Goal: Information Seeking & Learning: Check status

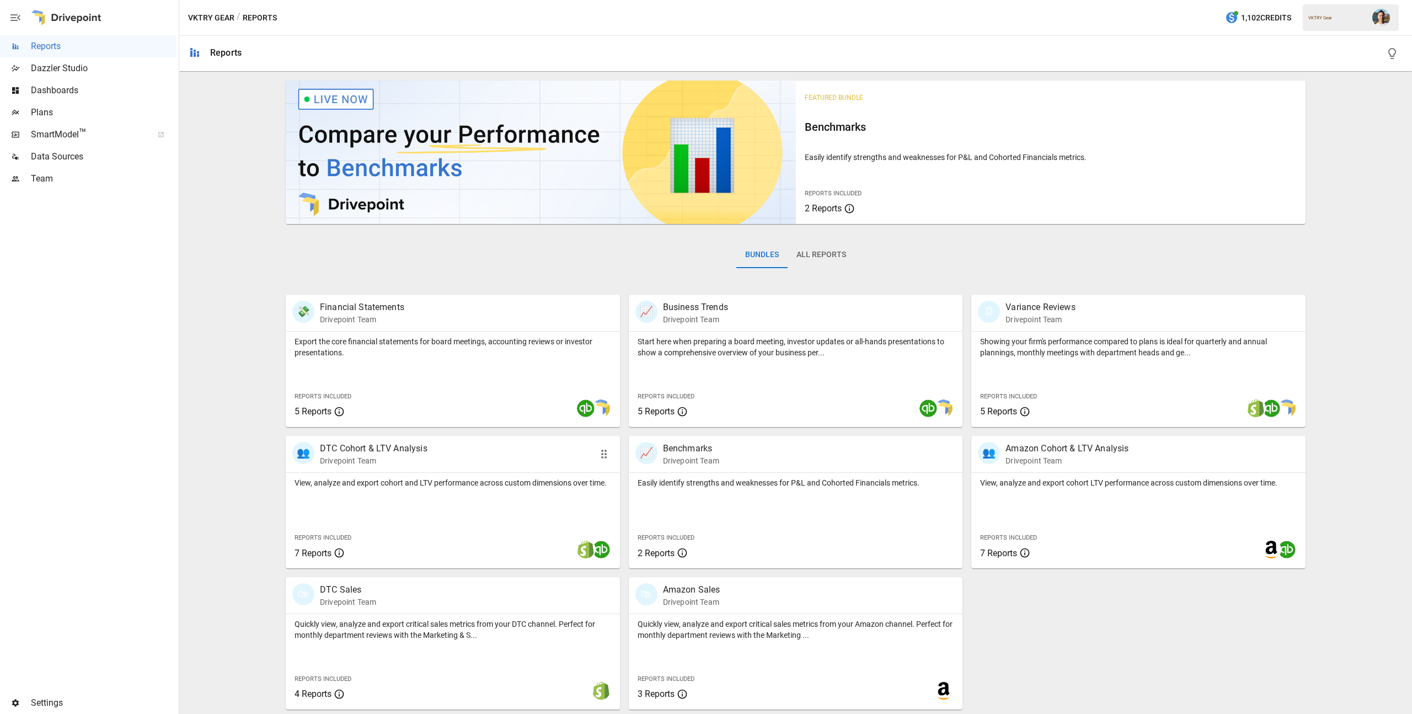
click at [503, 490] on div "View, analyze and export cohort and LTV performance across custom dimensions ov…" at bounding box center [453, 520] width 334 height 95
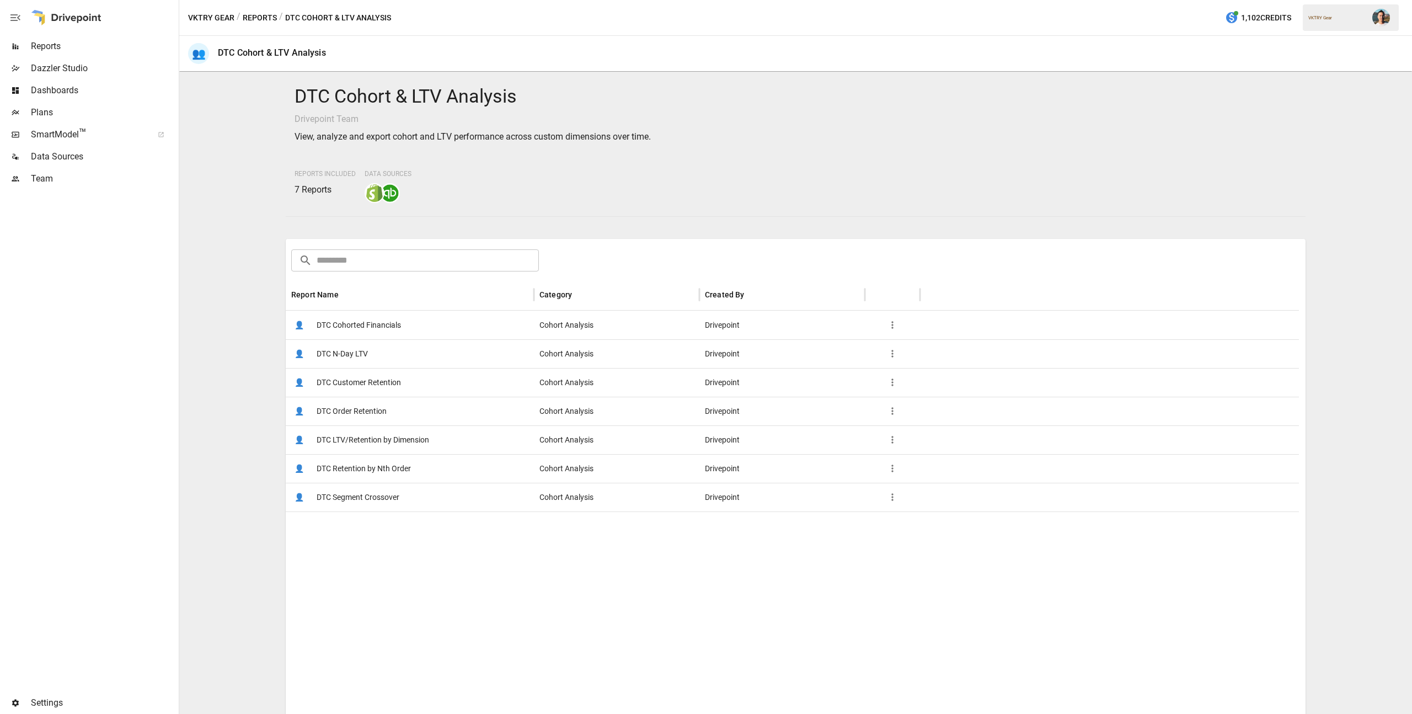
click at [398, 376] on span "DTC Customer Retention" at bounding box center [359, 383] width 84 height 28
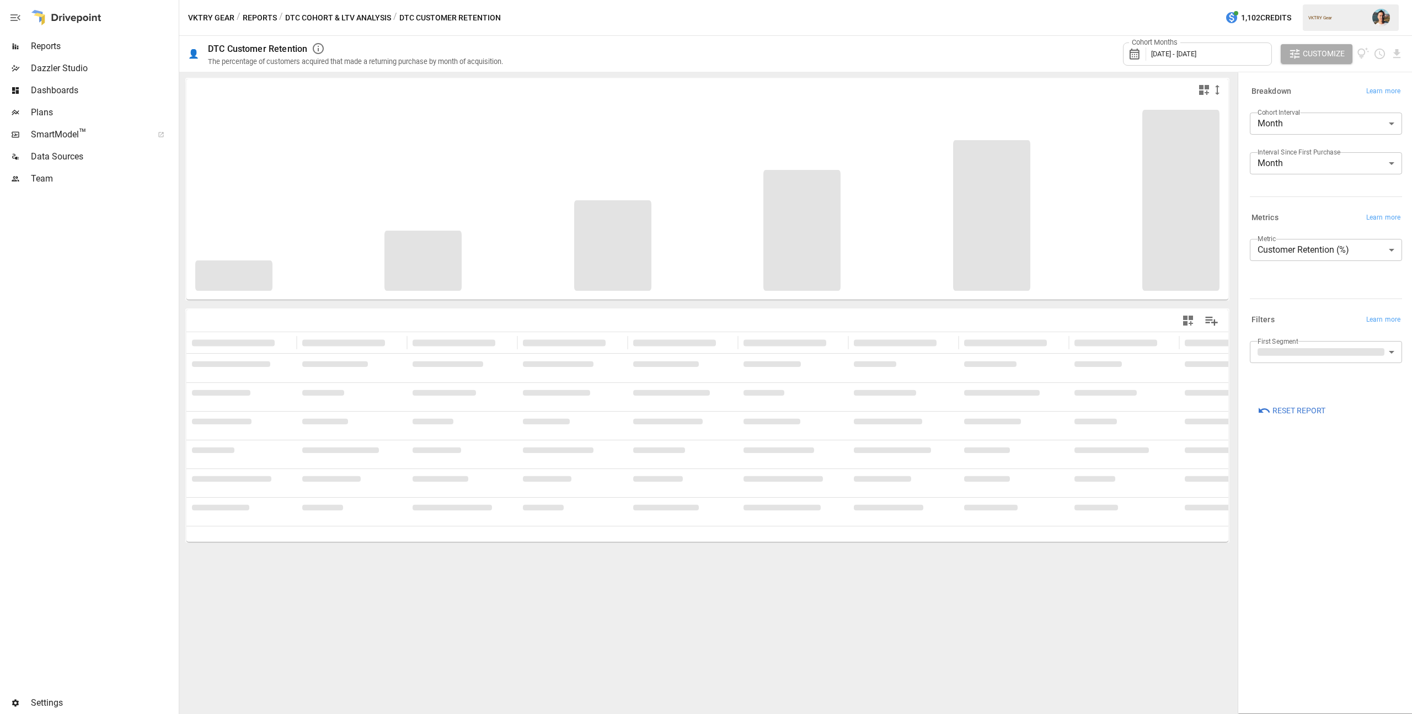
click at [1197, 50] on span "[DATE] - [DATE]" at bounding box center [1173, 54] width 45 height 8
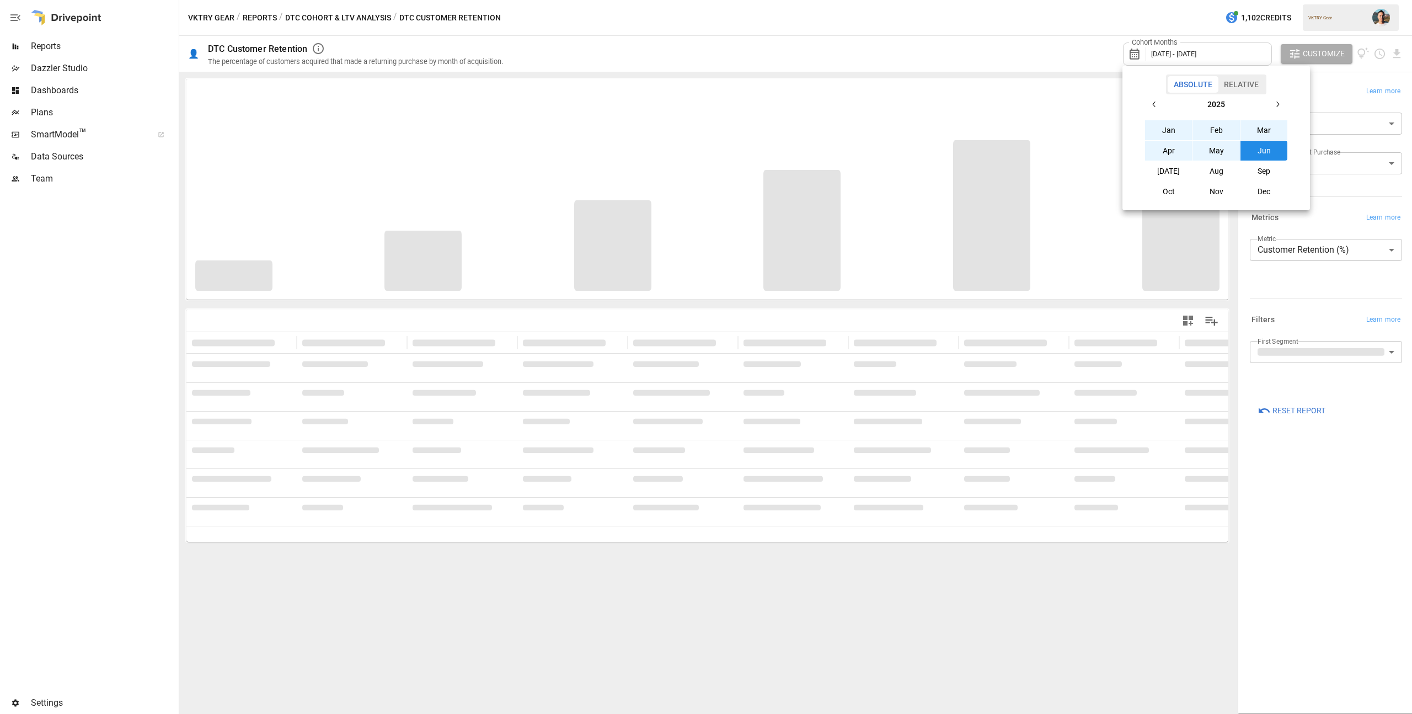
click at [1179, 172] on button "[DATE]" at bounding box center [1168, 171] width 47 height 20
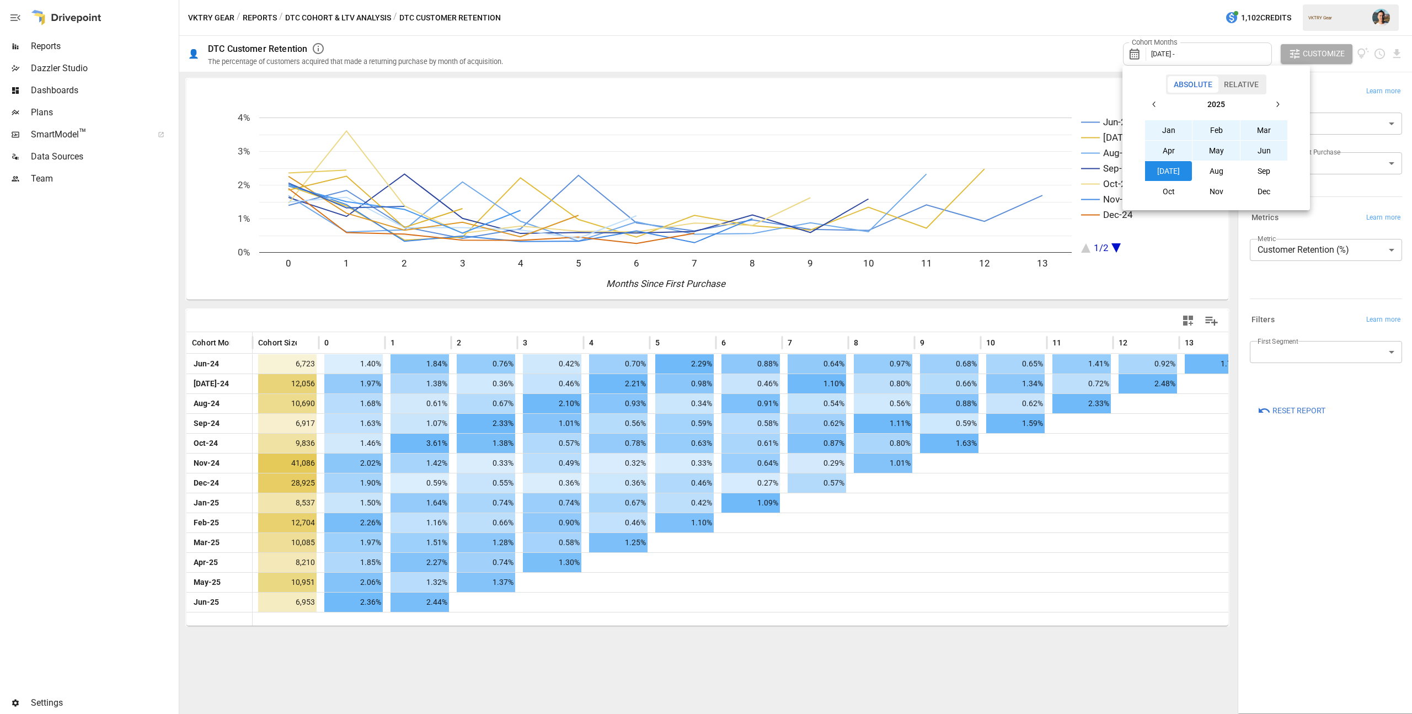
click at [1157, 103] on icon "button" at bounding box center [1154, 104] width 9 height 9
click at [1178, 170] on button "[DATE]" at bounding box center [1168, 171] width 47 height 20
click at [937, 46] on div at bounding box center [706, 357] width 1412 height 714
